Goal: Information Seeking & Learning: Learn about a topic

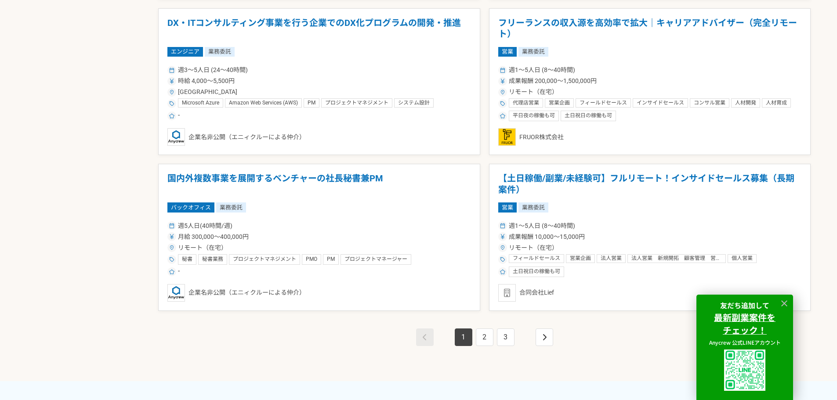
scroll to position [1538, 0]
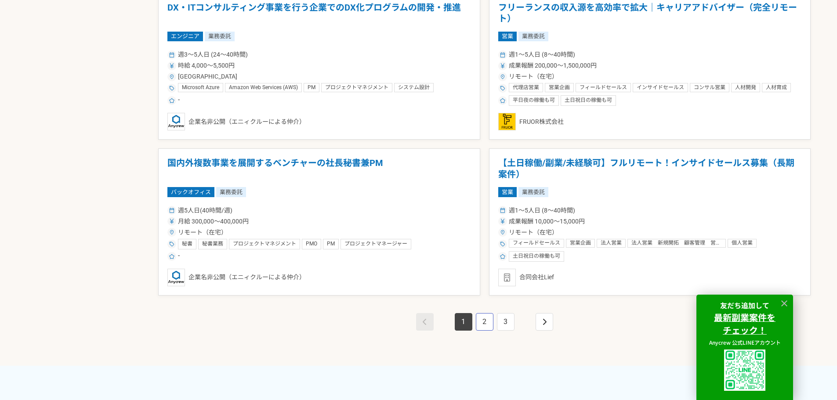
click at [486, 320] on link "2" at bounding box center [485, 322] width 18 height 18
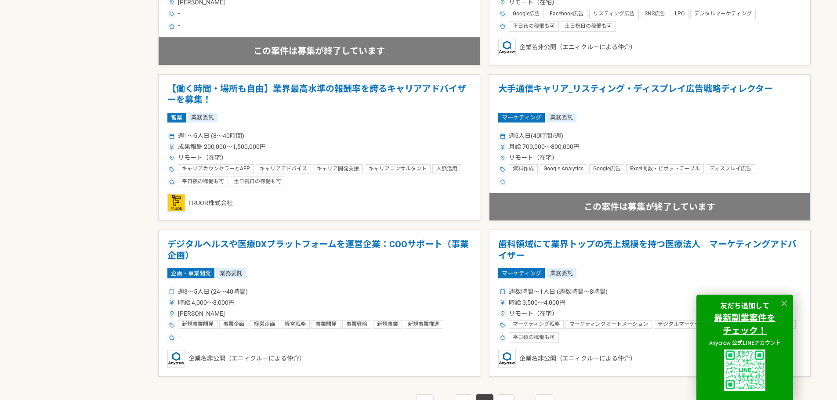
scroll to position [1538, 0]
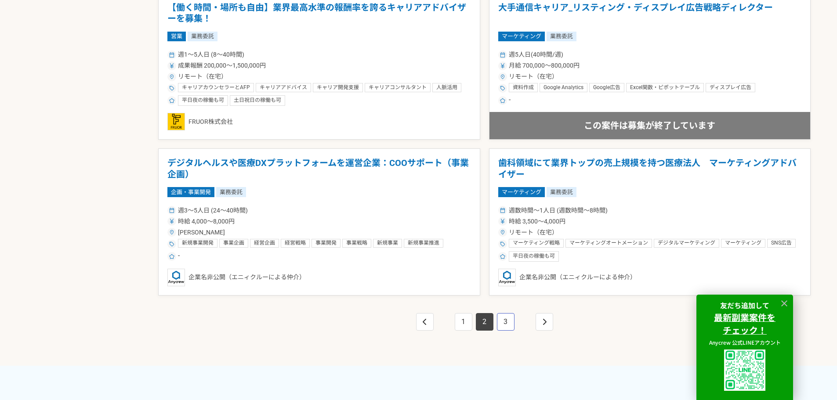
click at [505, 323] on link "3" at bounding box center [506, 322] width 18 height 18
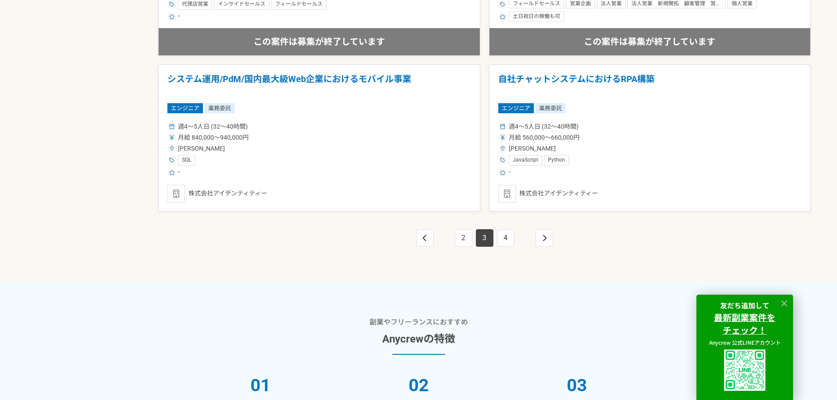
scroll to position [1626, 0]
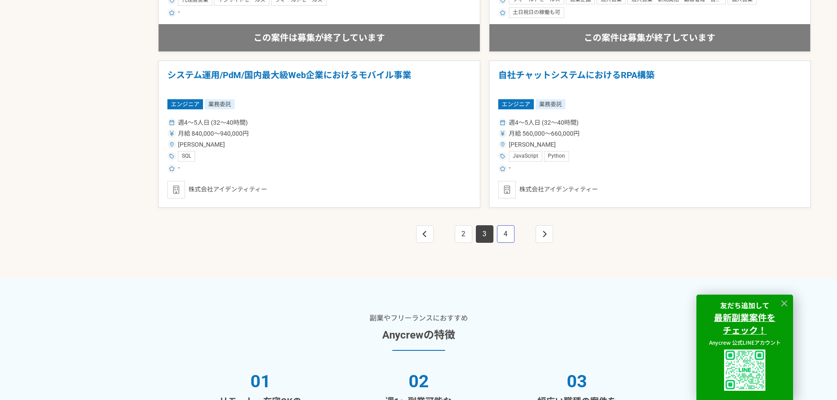
click at [501, 235] on link "4" at bounding box center [506, 234] width 18 height 18
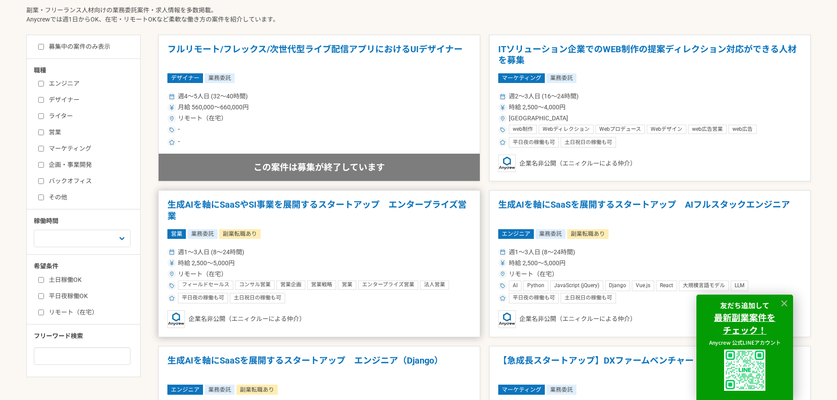
scroll to position [264, 0]
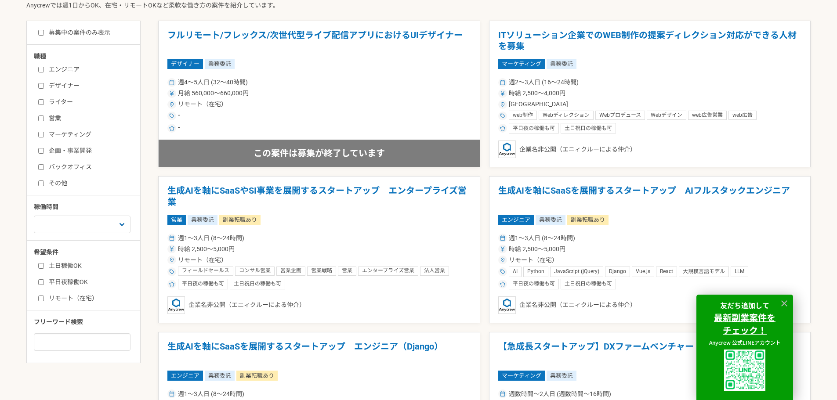
click at [58, 168] on label "バックオフィス" at bounding box center [88, 167] width 101 height 9
click at [44, 168] on input "バックオフィス" at bounding box center [41, 167] width 6 height 6
checkbox input "true"
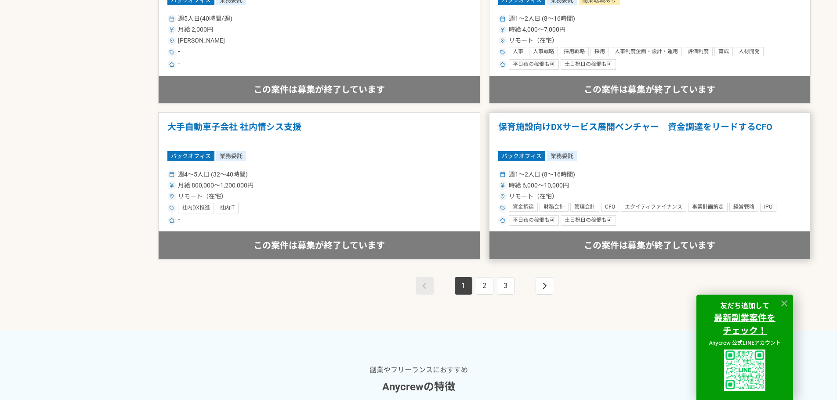
scroll to position [1582, 0]
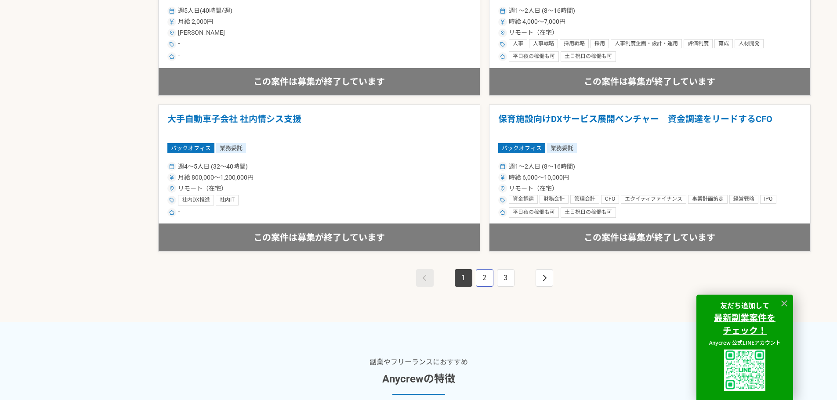
click at [485, 275] on link "2" at bounding box center [485, 278] width 18 height 18
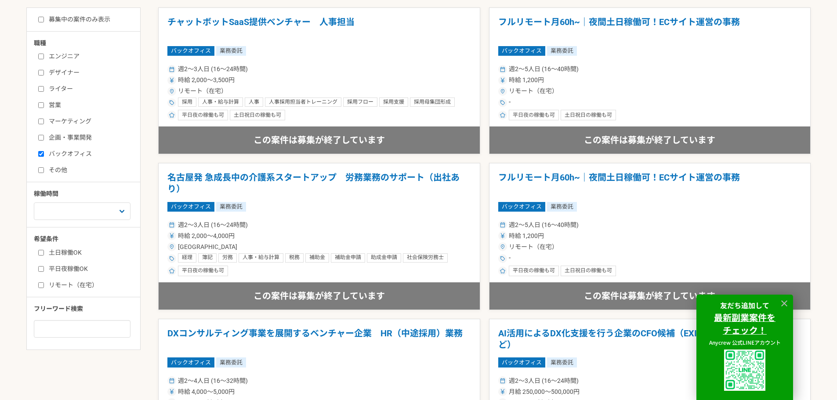
scroll to position [264, 0]
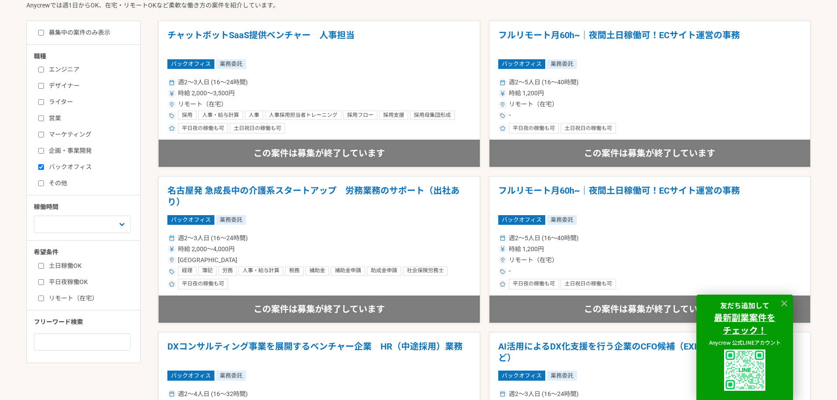
click at [102, 34] on label "募集中の案件のみ表示" at bounding box center [74, 32] width 72 height 9
click at [44, 34] on input "募集中の案件のみ表示" at bounding box center [41, 33] width 6 height 6
checkbox input "true"
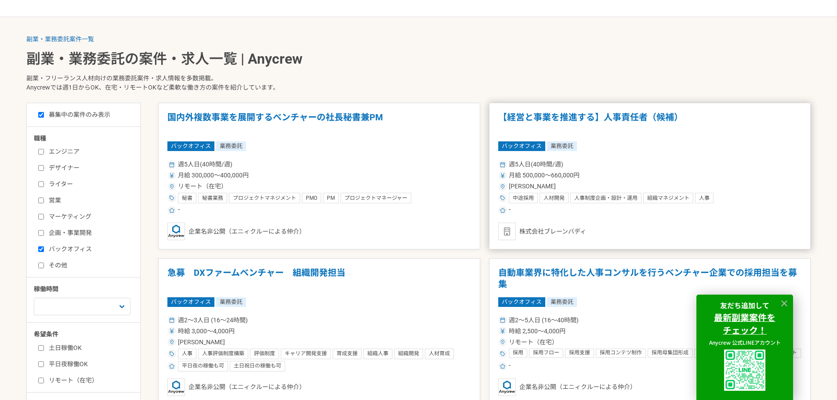
scroll to position [44, 0]
